Goal: Task Accomplishment & Management: Use online tool/utility

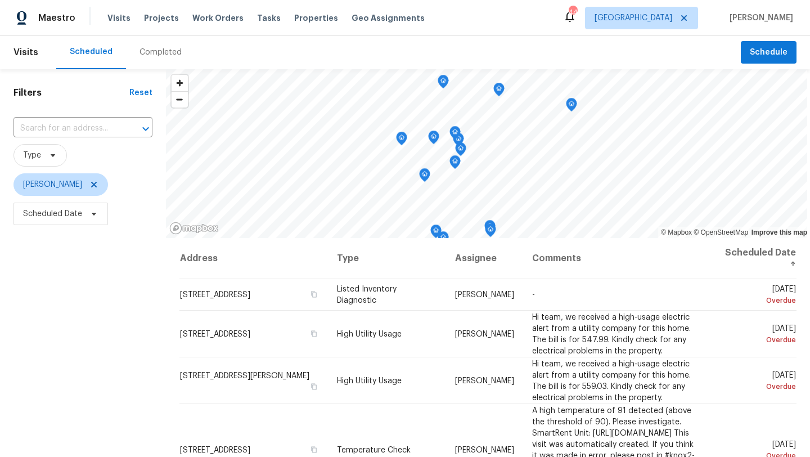
scroll to position [247, 0]
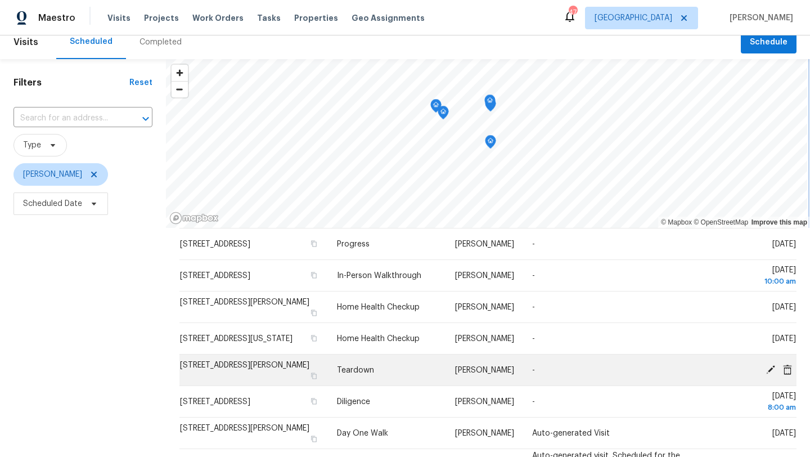
scroll to position [263, 0]
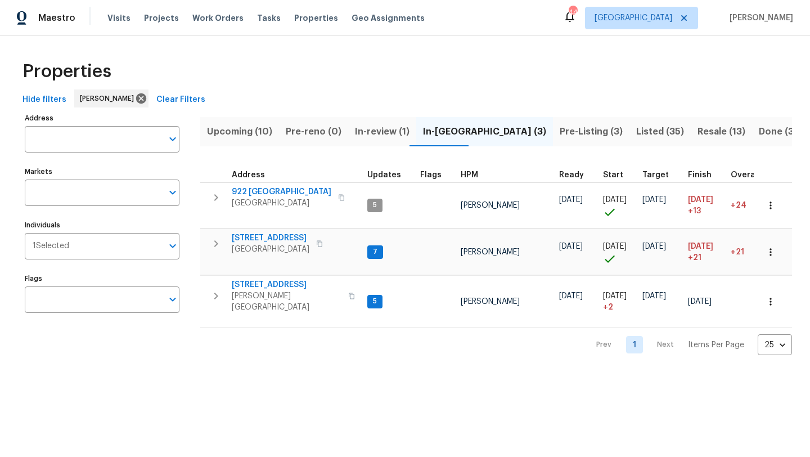
click at [247, 127] on span "Upcoming (10)" at bounding box center [239, 132] width 65 height 16
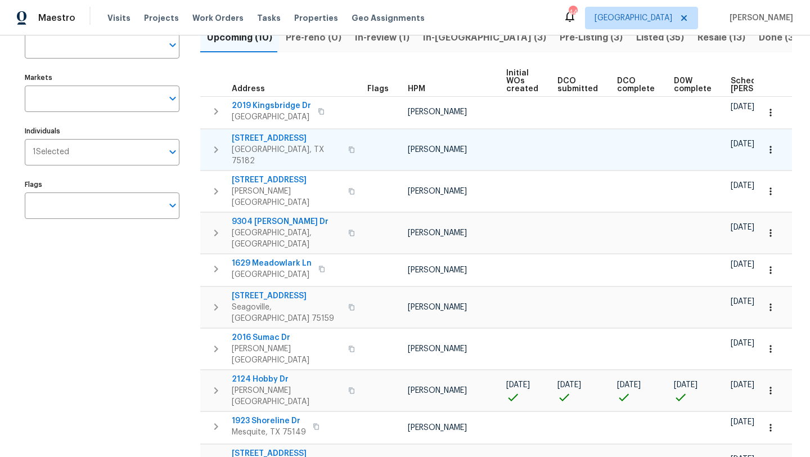
scroll to position [105, 0]
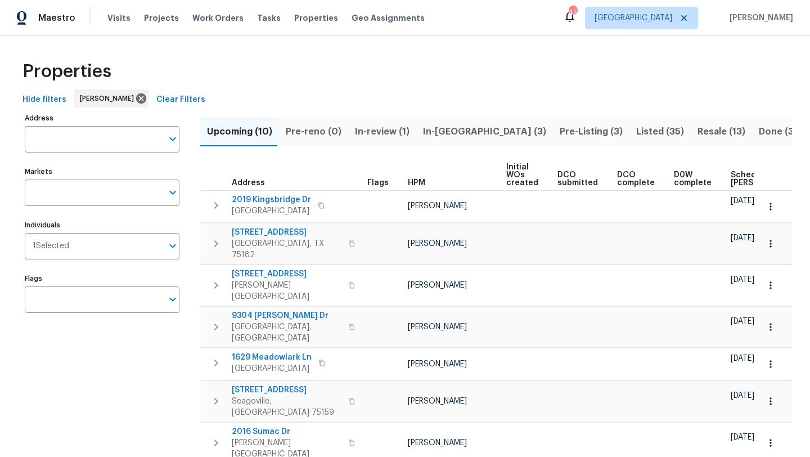
scroll to position [105, 0]
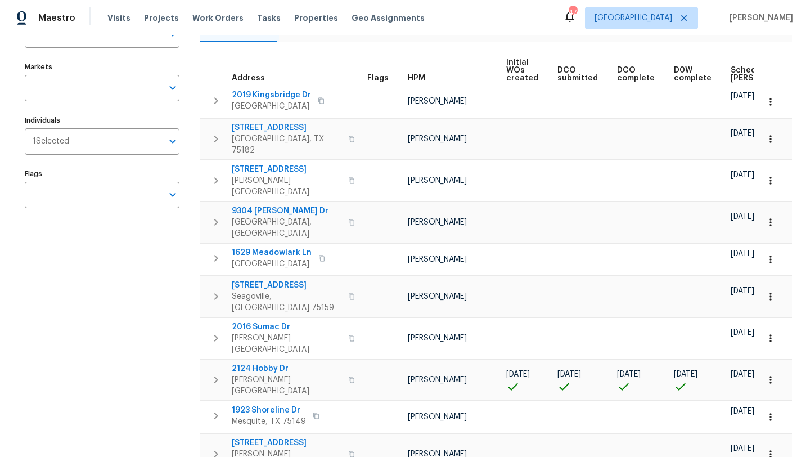
click at [731, 79] on span "Scheduled [PERSON_NAME]" at bounding box center [763, 74] width 64 height 16
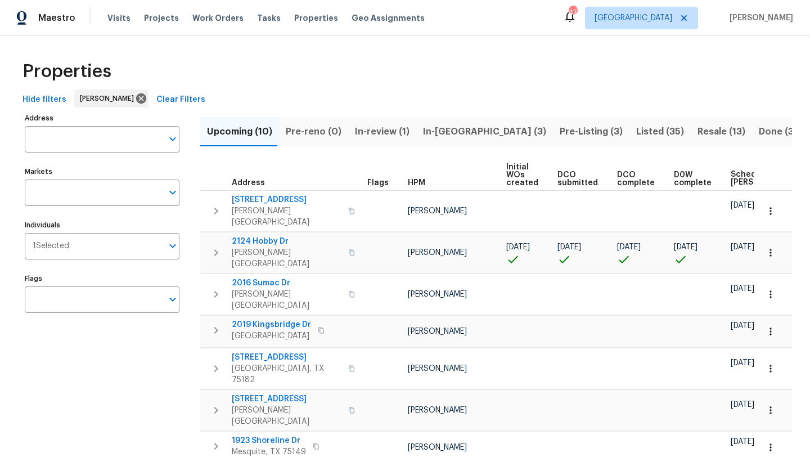
scroll to position [0, 137]
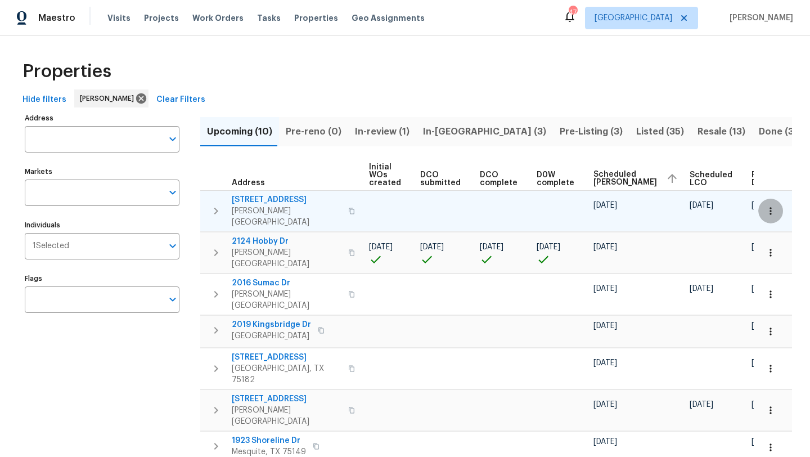
click at [773, 205] on icon "button" at bounding box center [770, 210] width 11 height 11
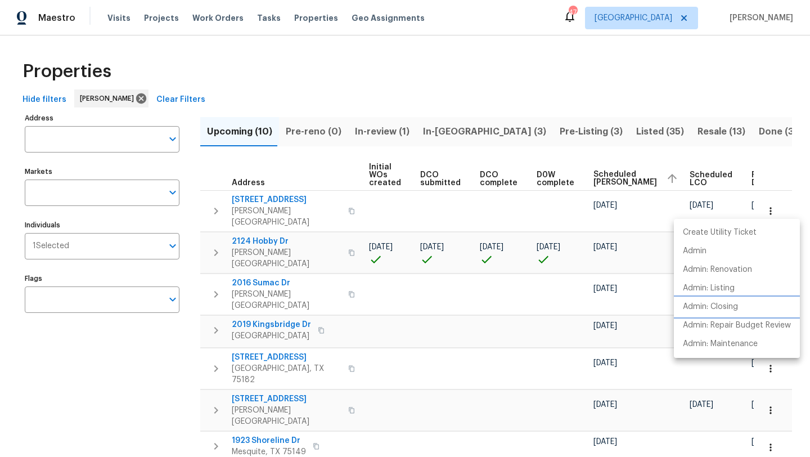
click at [736, 302] on p "Admin: Closing" at bounding box center [710, 307] width 55 height 12
click at [227, 82] on div at bounding box center [405, 228] width 810 height 457
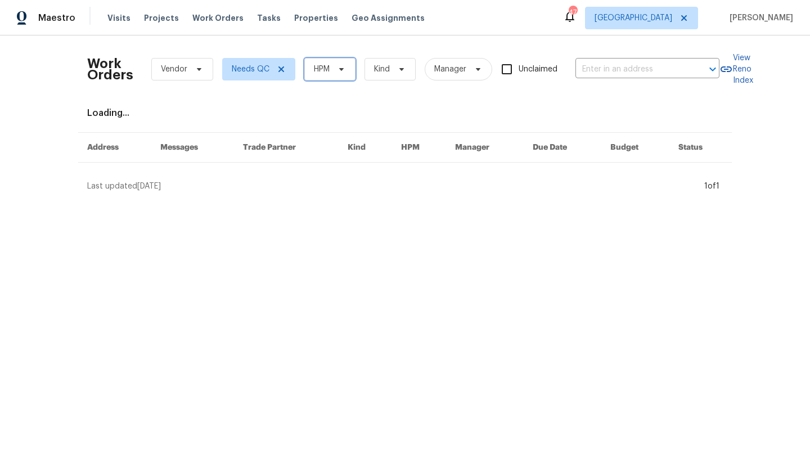
click at [341, 70] on icon at bounding box center [341, 69] width 9 height 9
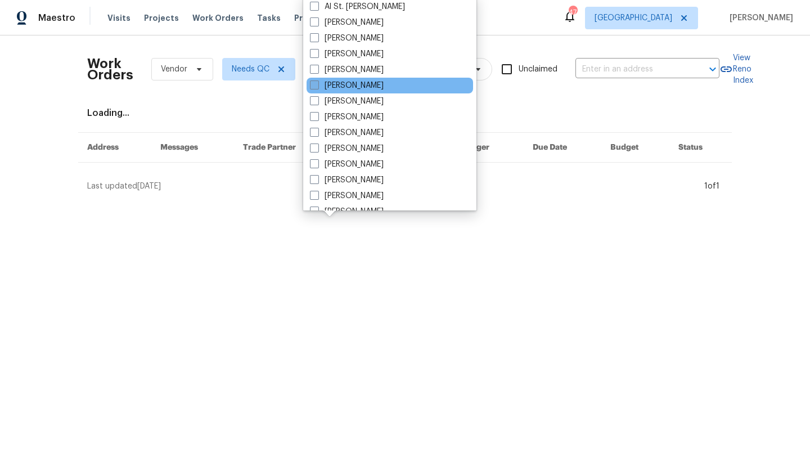
click at [346, 86] on label "[PERSON_NAME]" at bounding box center [347, 85] width 74 height 11
click at [317, 86] on input "[PERSON_NAME]" at bounding box center [313, 83] width 7 height 7
checkbox input "true"
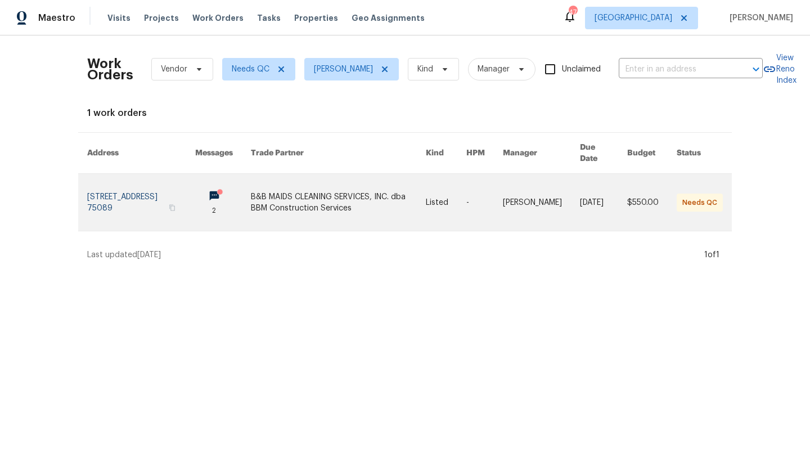
click at [281, 194] on link at bounding box center [338, 202] width 175 height 57
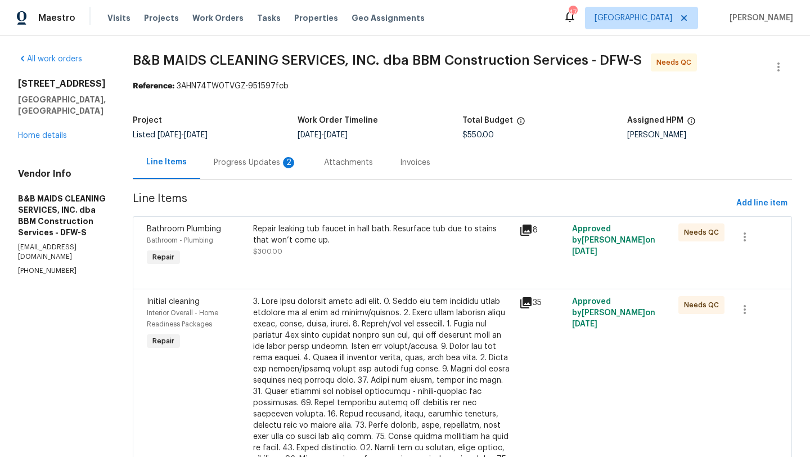
click at [297, 165] on div "Progress Updates 2" at bounding box center [255, 162] width 83 height 11
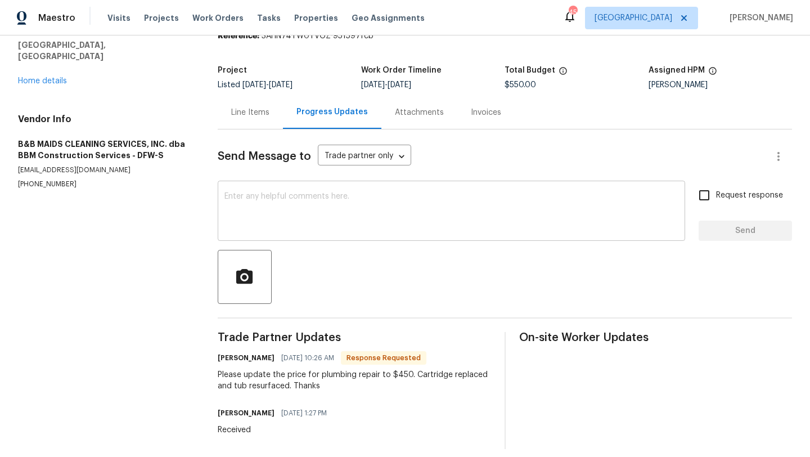
scroll to position [53, 0]
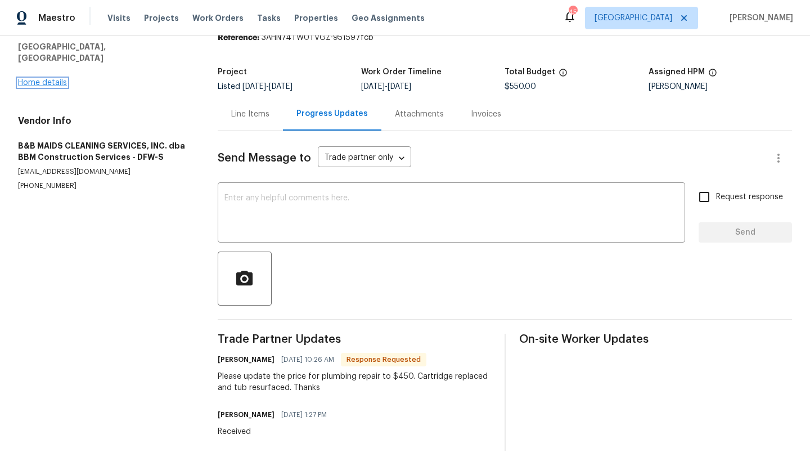
click at [39, 79] on link "Home details" at bounding box center [42, 83] width 49 height 8
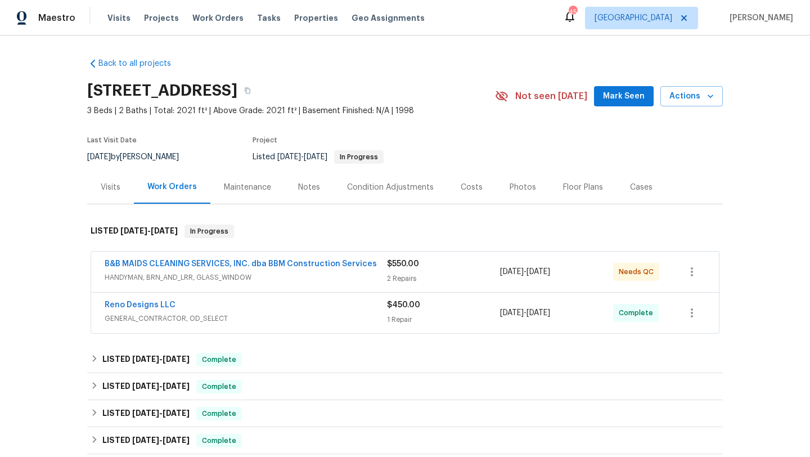
click at [306, 275] on span "HANDYMAN, BRN_AND_LRR, GLASS_WINDOW" at bounding box center [246, 277] width 283 height 11
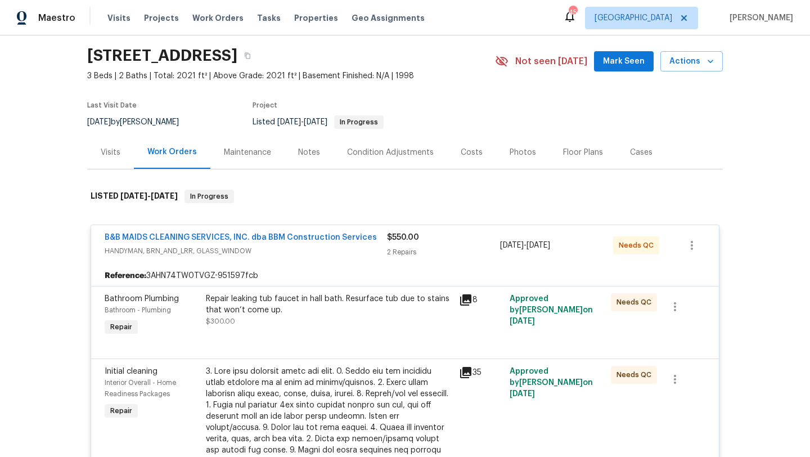
scroll to position [39, 0]
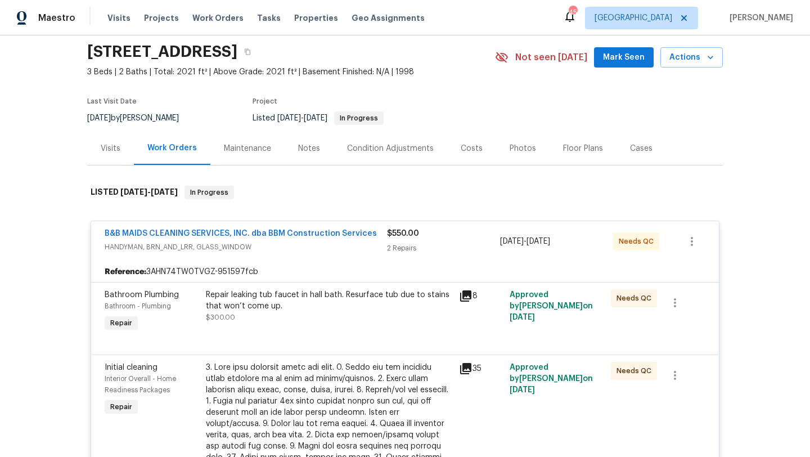
click at [323, 307] on div "Repair leaking tub faucet in hall bath. Resurface tub due to stains that won’t …" at bounding box center [329, 300] width 247 height 23
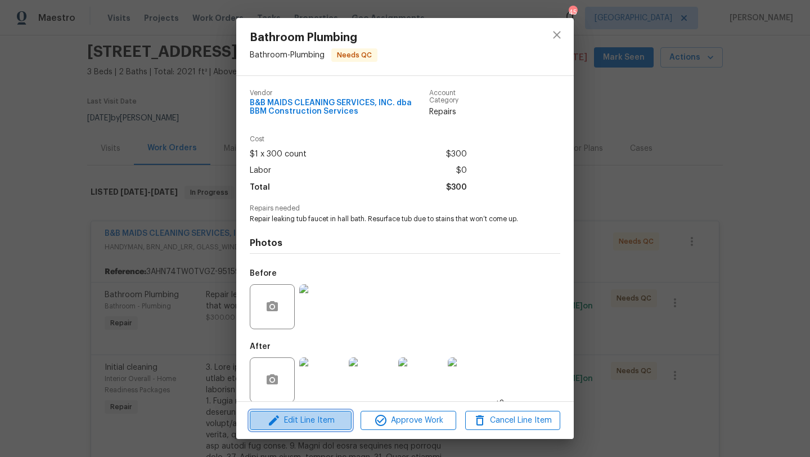
click at [343, 420] on span "Edit Line Item" at bounding box center [300, 421] width 95 height 14
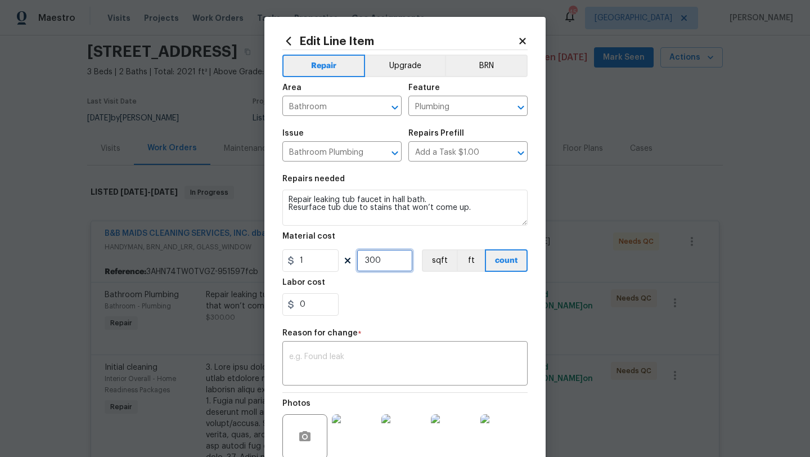
drag, startPoint x: 383, startPoint y: 263, endPoint x: 357, endPoint y: 263, distance: 25.9
click at [357, 263] on input "300" at bounding box center [385, 260] width 56 height 23
type input "450"
click at [379, 355] on textarea at bounding box center [405, 365] width 232 height 24
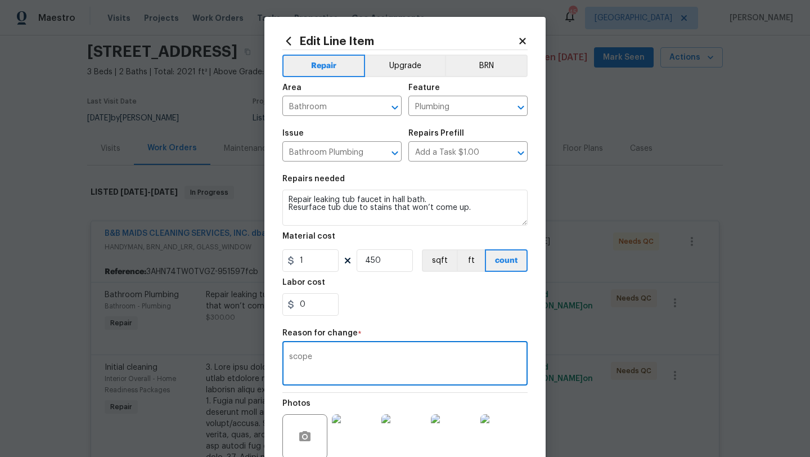
type textarea "scope"
click at [456, 317] on section "Repairs needed Repair leaking tub faucet in hall bath. Resurface tub due to sta…" at bounding box center [405, 245] width 245 height 154
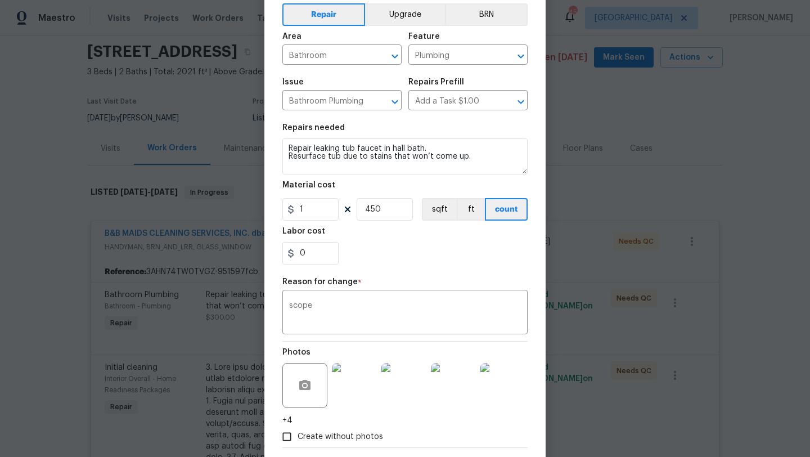
scroll to position [109, 0]
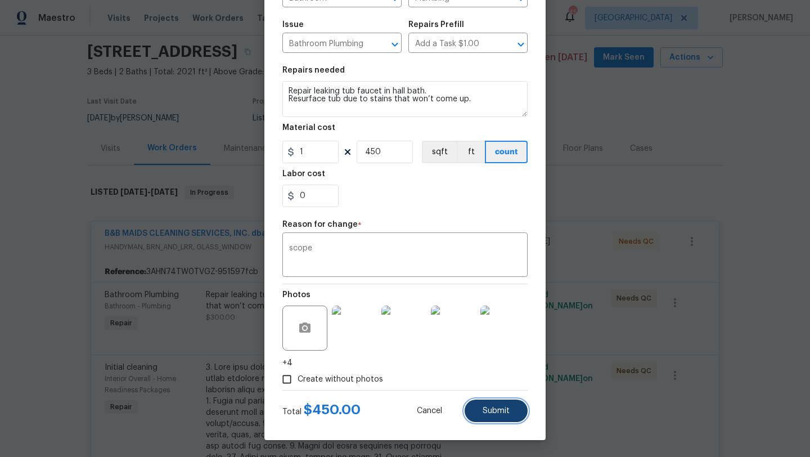
click at [505, 415] on button "Submit" at bounding box center [496, 411] width 63 height 23
type input "300"
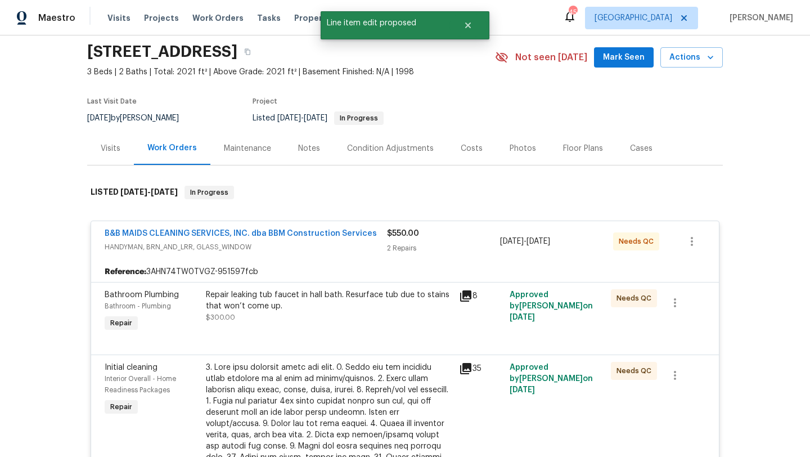
scroll to position [0, 0]
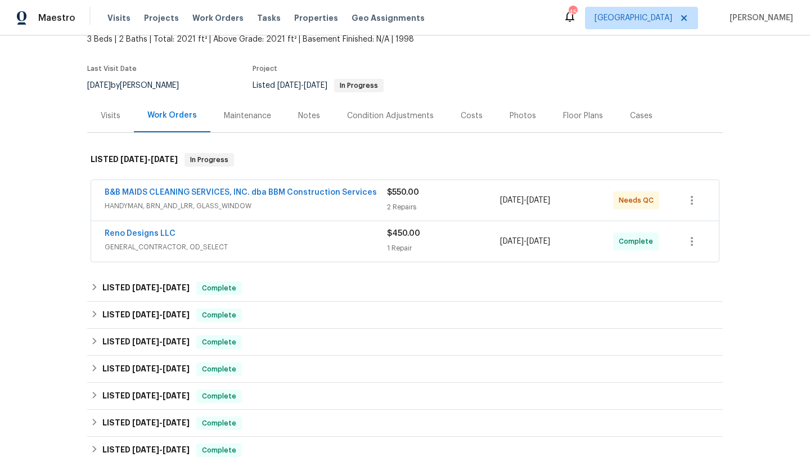
scroll to position [80, 0]
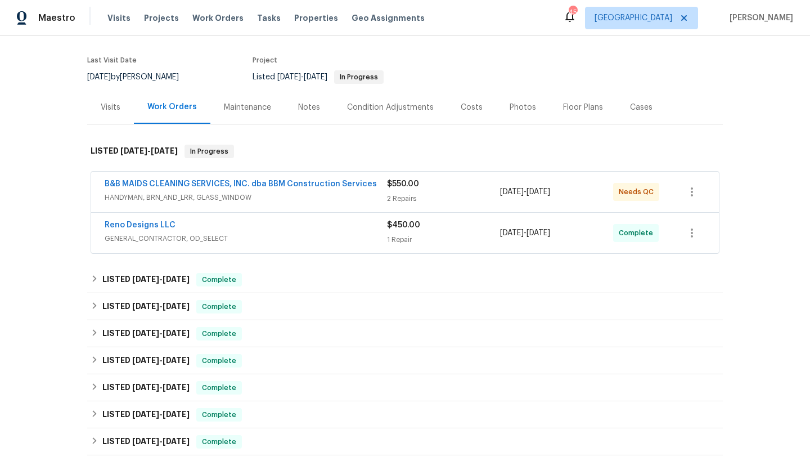
click at [322, 189] on span "B&B MAIDS CLEANING SERVICES, INC. dba BBM Construction Services" at bounding box center [241, 183] width 272 height 11
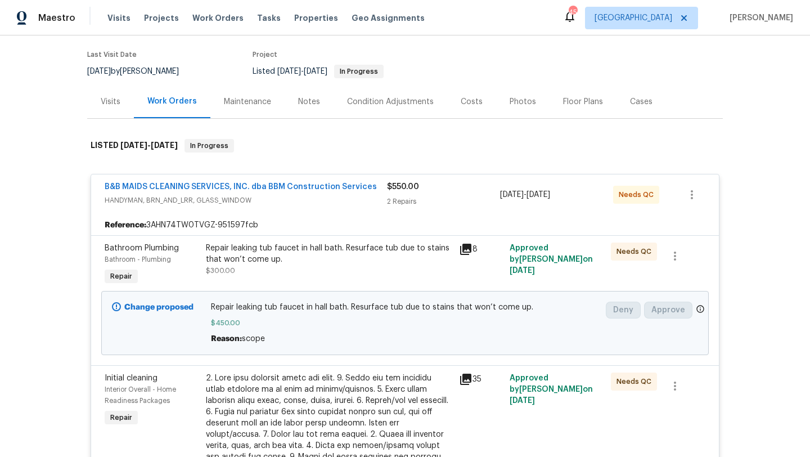
scroll to position [86, 0]
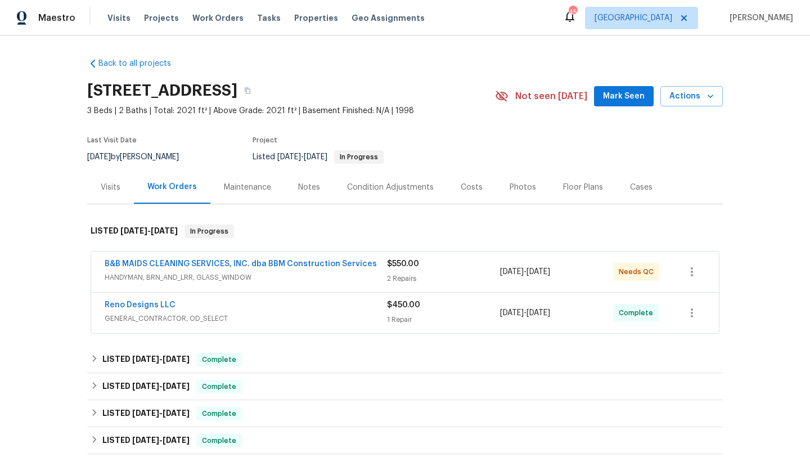
click at [336, 271] on div "B&B MAIDS CLEANING SERVICES, INC. dba BBM Construction Services" at bounding box center [246, 265] width 283 height 14
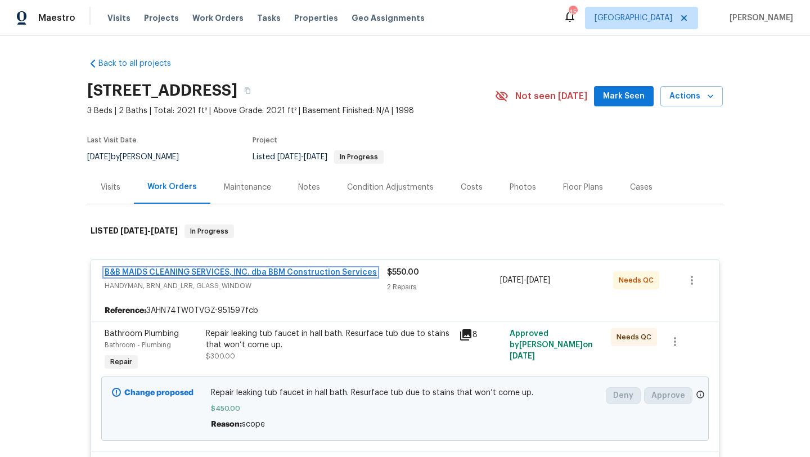
click at [335, 270] on link "B&B MAIDS CLEANING SERVICES, INC. dba BBM Construction Services" at bounding box center [241, 272] width 272 height 8
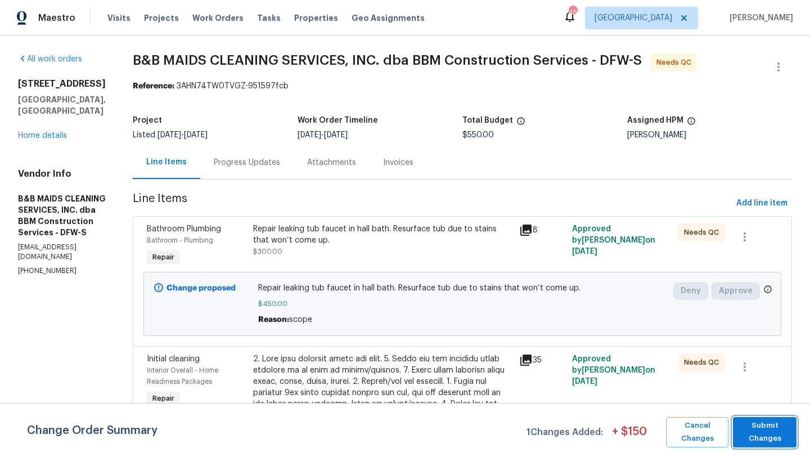
click at [765, 425] on span "Submit Changes" at bounding box center [765, 432] width 52 height 26
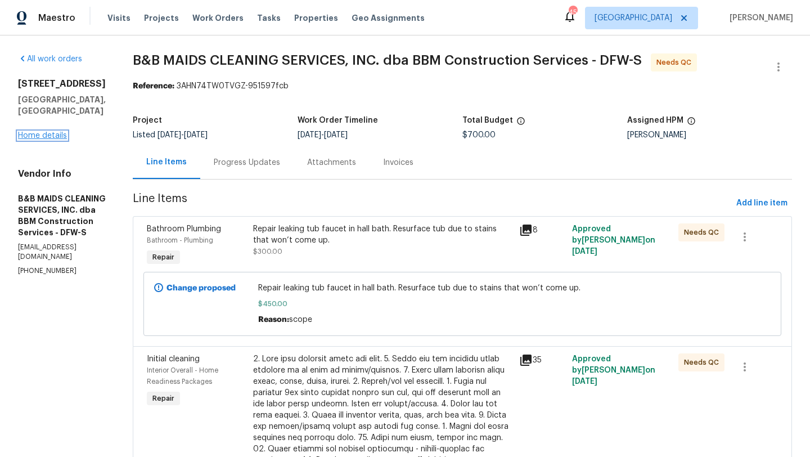
click at [53, 132] on link "Home details" at bounding box center [42, 136] width 49 height 8
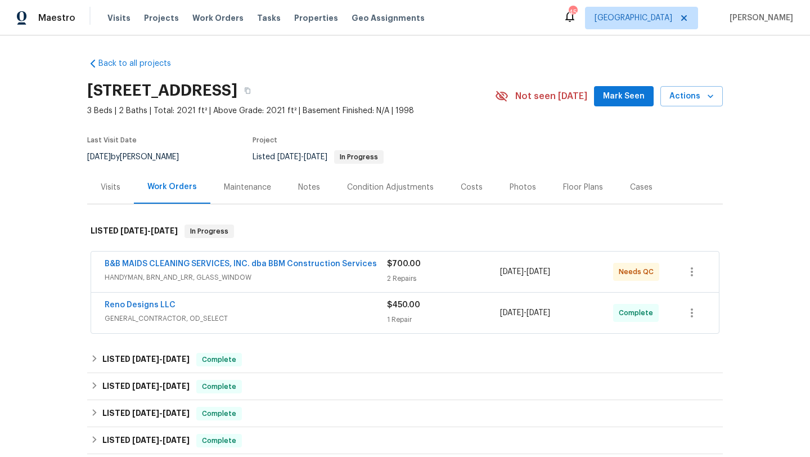
click at [344, 272] on span "HANDYMAN, BRN_AND_LRR, GLASS_WINDOW" at bounding box center [246, 277] width 283 height 11
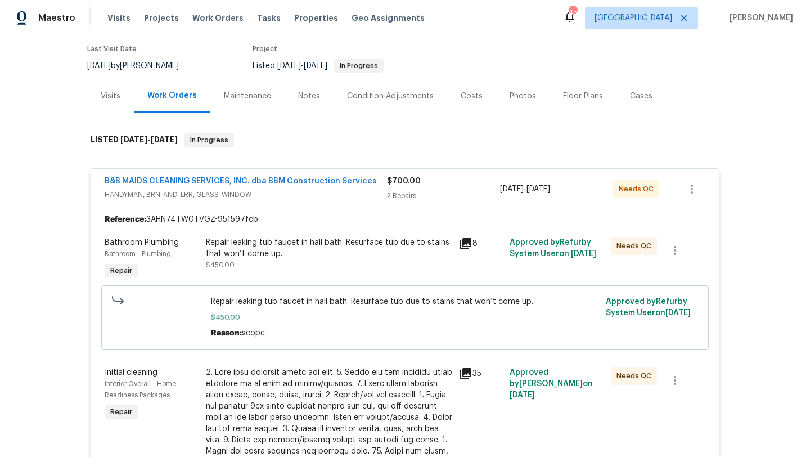
scroll to position [95, 0]
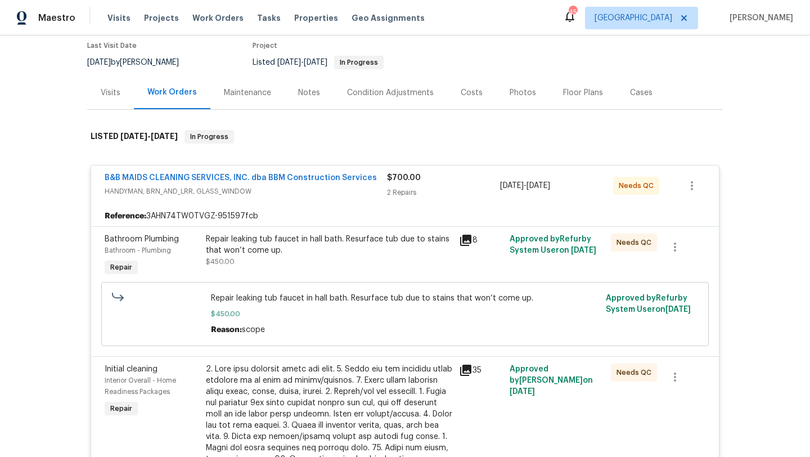
click at [344, 252] on div "Repair leaking tub faucet in hall bath. Resurface tub due to stains that won’t …" at bounding box center [329, 245] width 247 height 23
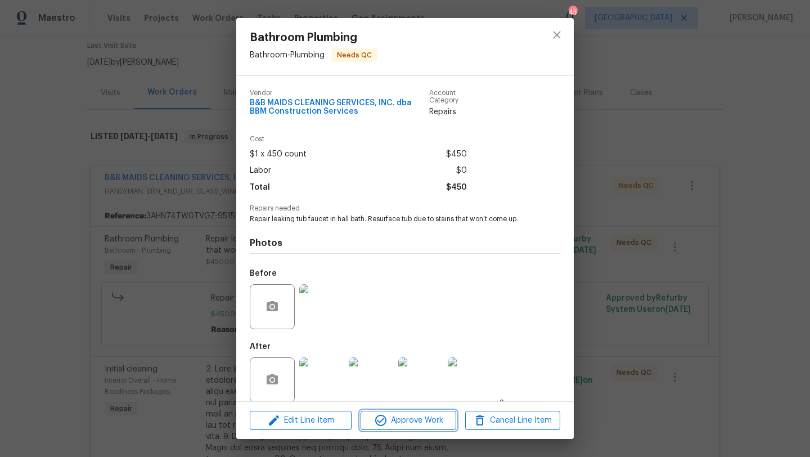
click at [442, 417] on span "Approve Work" at bounding box center [408, 421] width 88 height 14
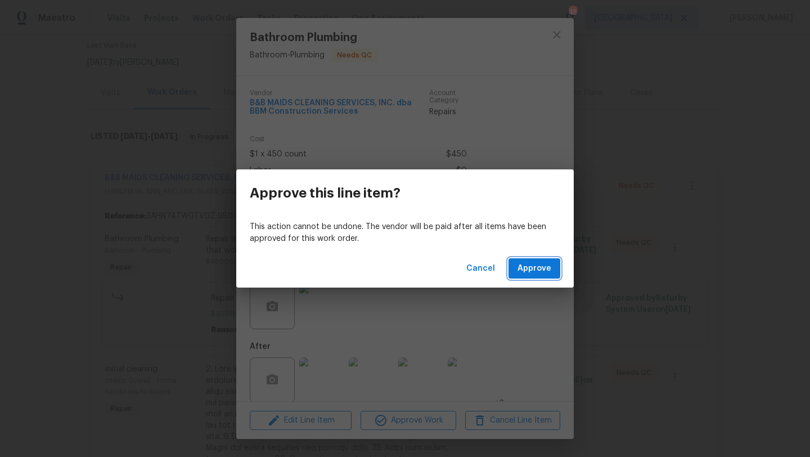
click at [534, 266] on span "Approve" at bounding box center [535, 269] width 34 height 14
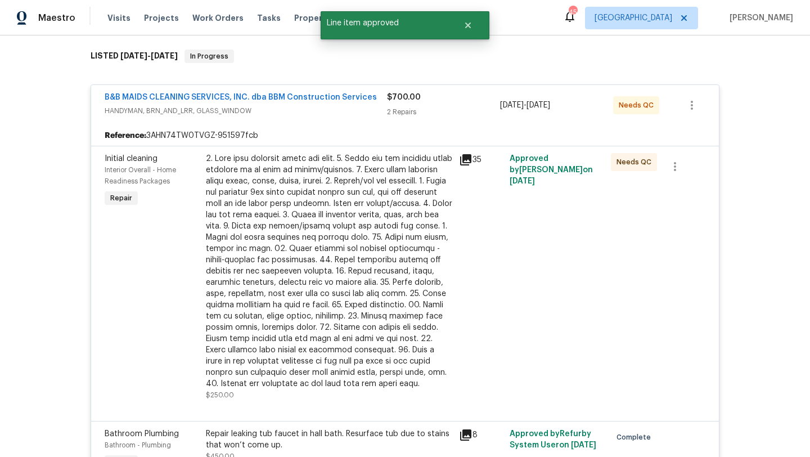
scroll to position [191, 0]
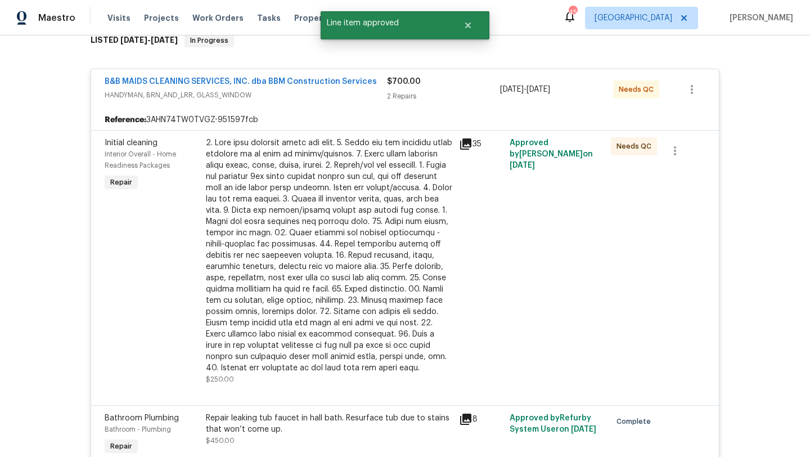
click at [329, 284] on div at bounding box center [329, 255] width 247 height 236
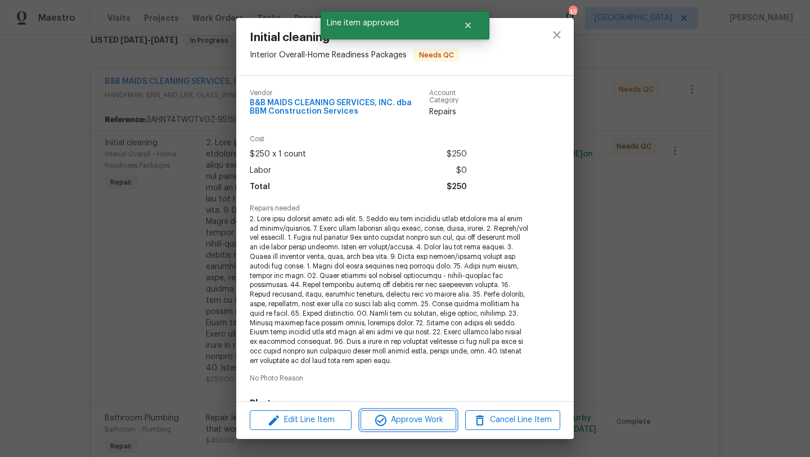
click at [409, 422] on span "Approve Work" at bounding box center [408, 420] width 88 height 14
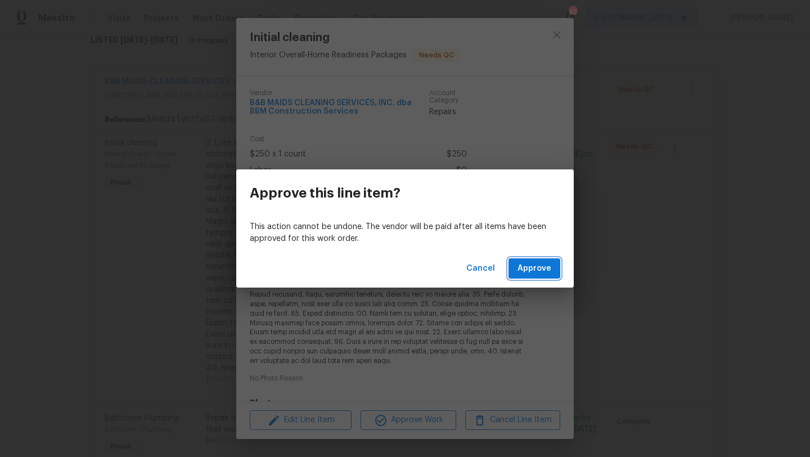
click at [532, 271] on span "Approve" at bounding box center [535, 269] width 34 height 14
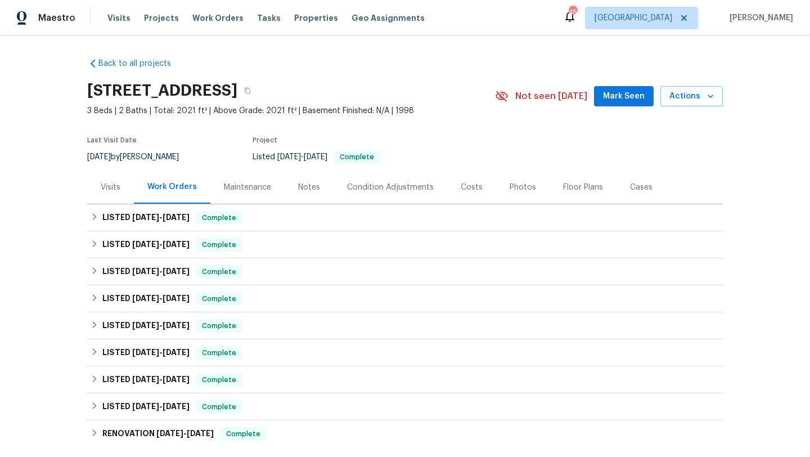
click at [209, 25] on div "Visits Projects Work Orders Tasks Properties Geo Assignments" at bounding box center [272, 18] width 331 height 23
click at [212, 20] on span "Work Orders" at bounding box center [217, 17] width 51 height 11
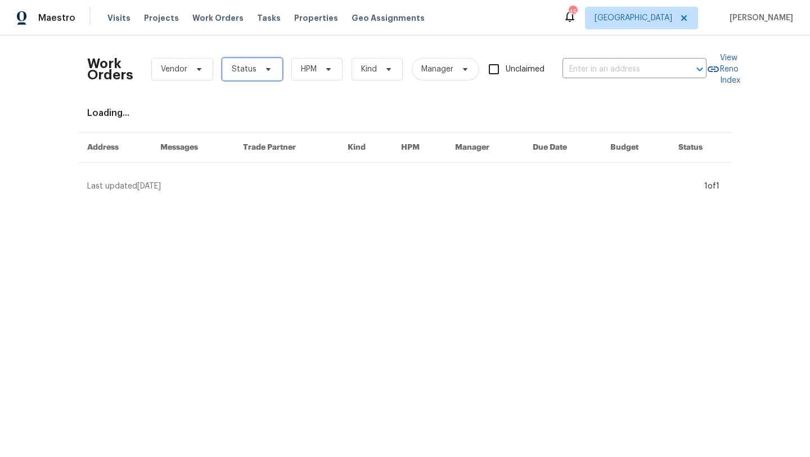
click at [251, 64] on span "Status" at bounding box center [244, 69] width 25 height 11
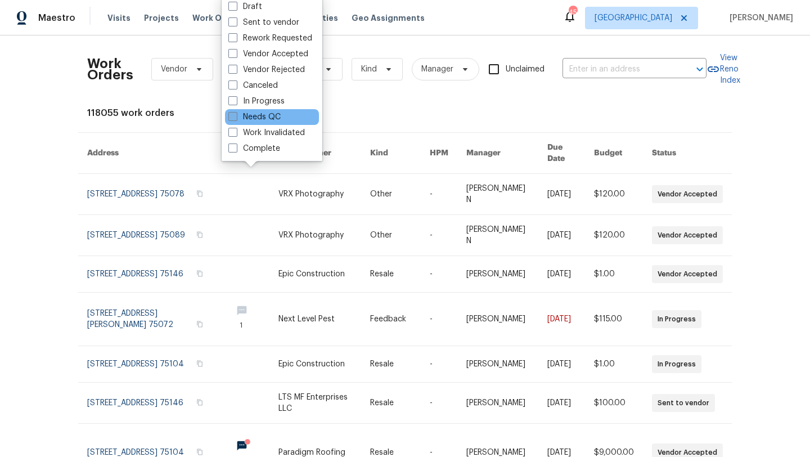
click at [275, 115] on label "Needs QC" at bounding box center [255, 116] width 52 height 11
click at [236, 115] on input "Needs QC" at bounding box center [232, 114] width 7 height 7
checkbox input "true"
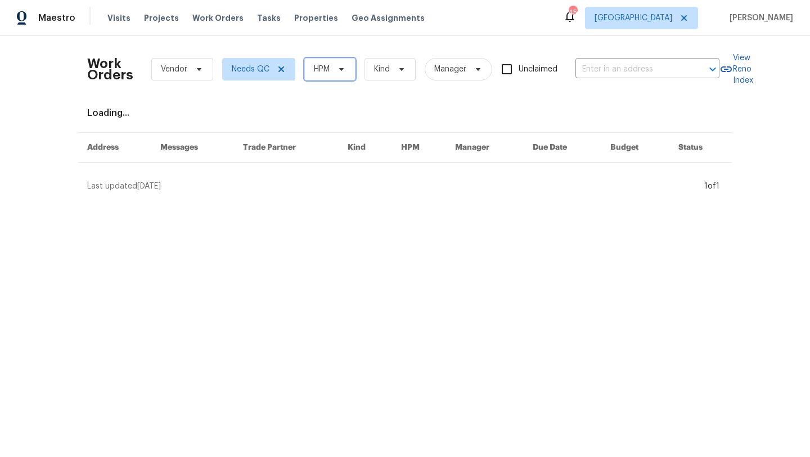
click at [337, 66] on span at bounding box center [340, 69] width 12 height 9
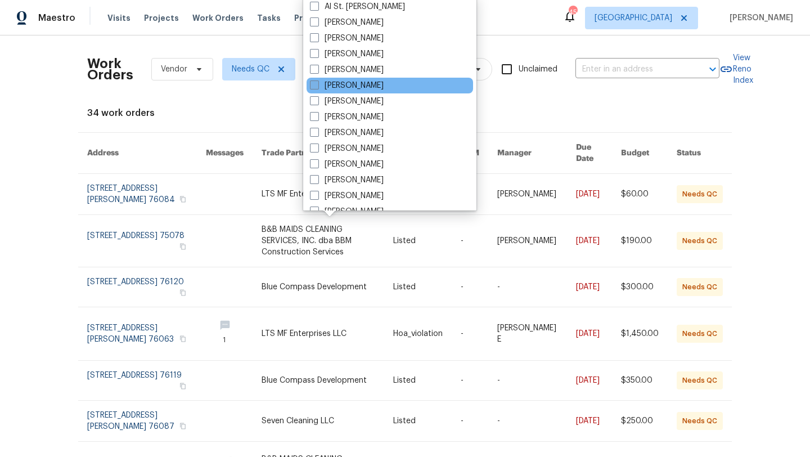
click at [345, 86] on label "[PERSON_NAME]" at bounding box center [347, 85] width 74 height 11
click at [317, 86] on input "[PERSON_NAME]" at bounding box center [313, 83] width 7 height 7
checkbox input "true"
